Goal: Information Seeking & Learning: Understand process/instructions

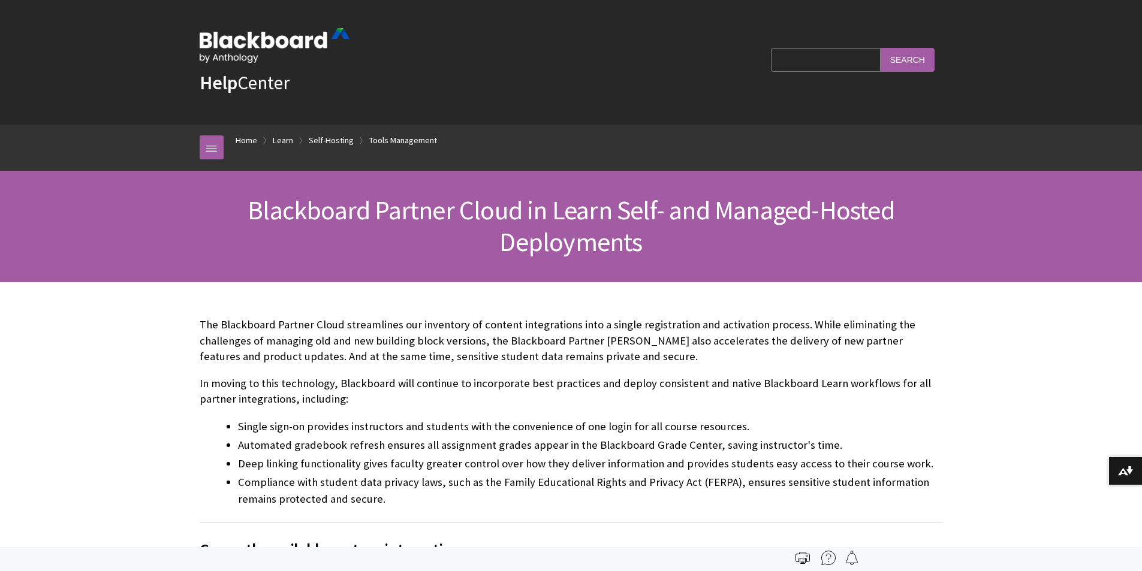
scroll to position [1963, 0]
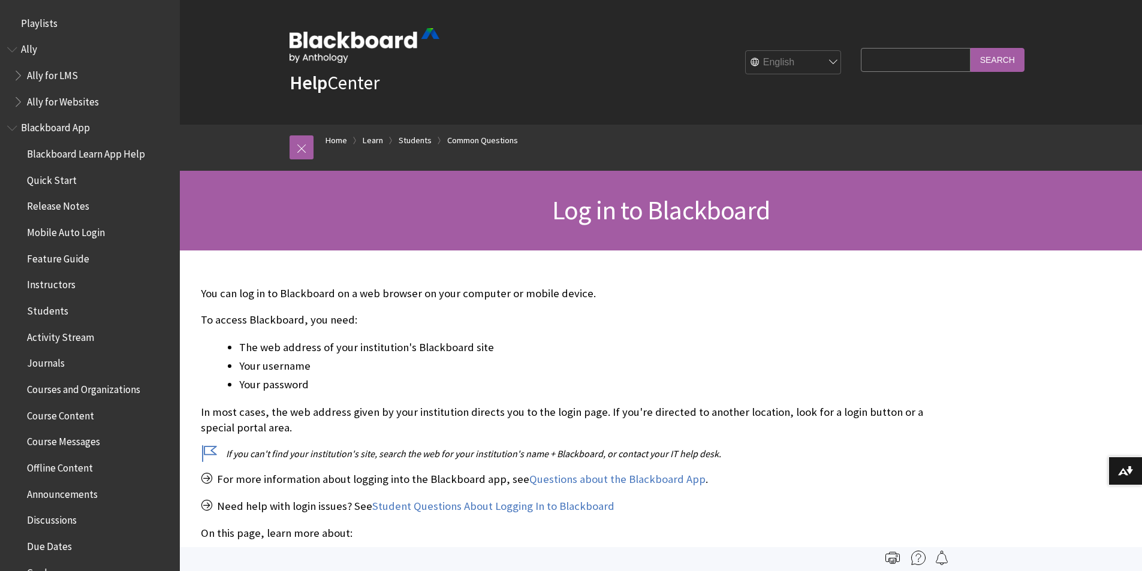
scroll to position [1311, 0]
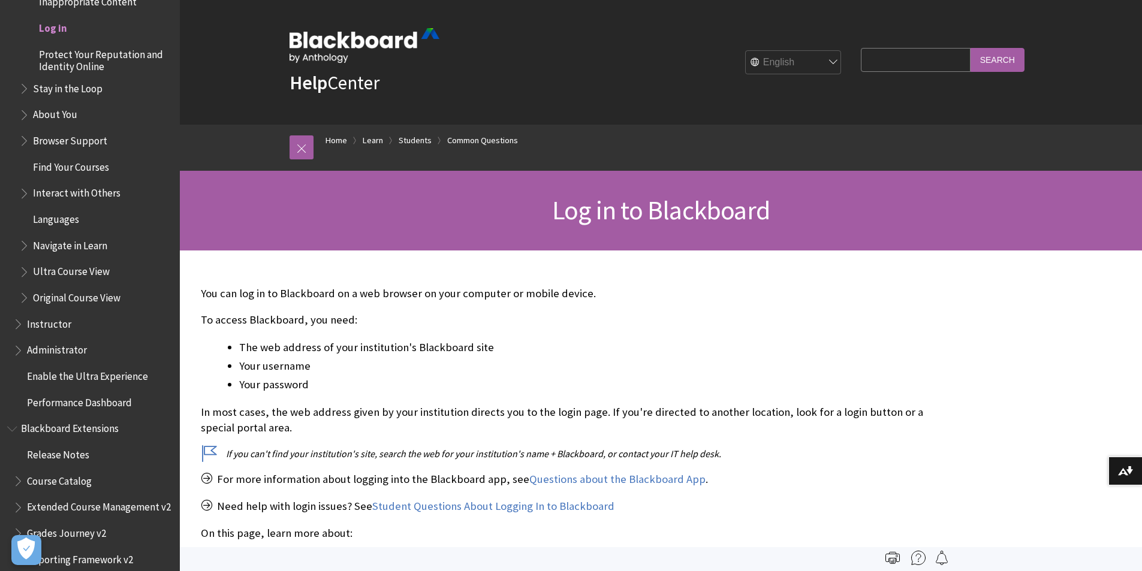
click at [61, 22] on span "Log in" at bounding box center [53, 26] width 28 height 16
click at [59, 26] on span "Log in" at bounding box center [53, 26] width 28 height 16
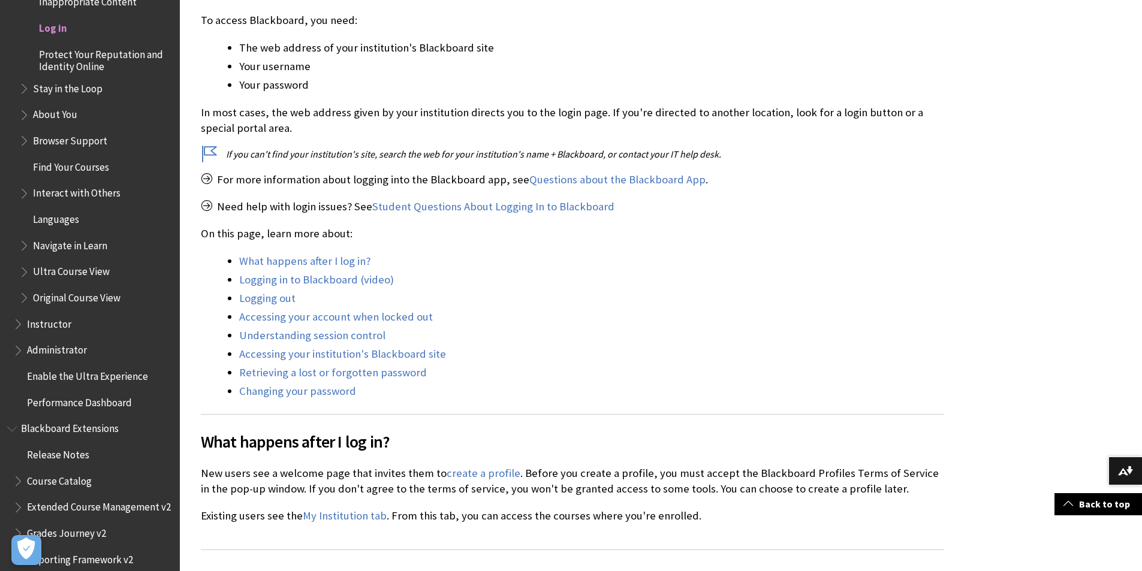
scroll to position [599, 0]
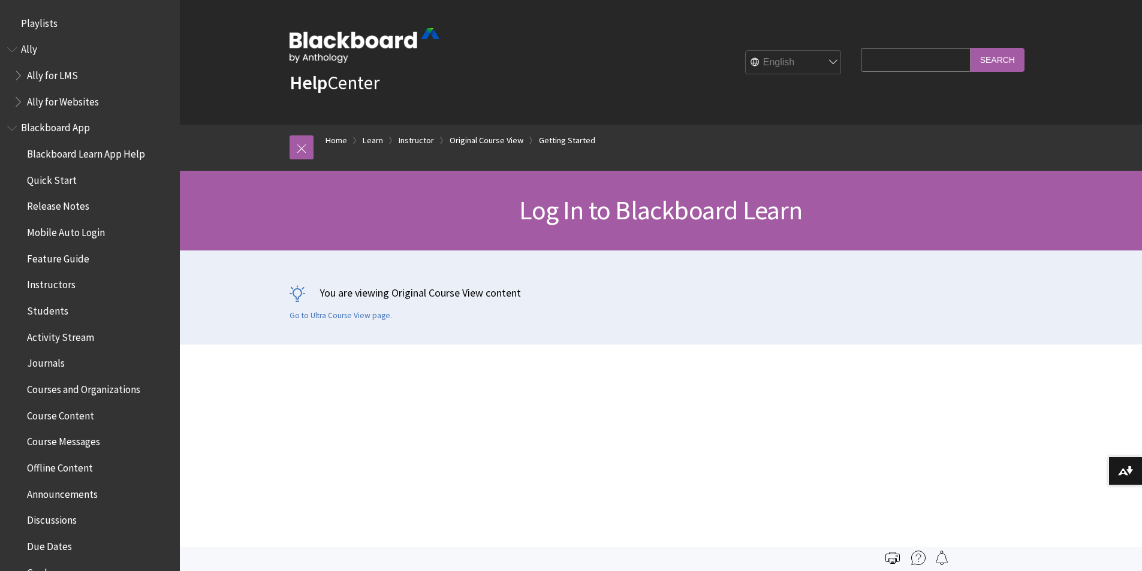
scroll to position [1659, 0]
